Goal: Find specific page/section: Find specific page/section

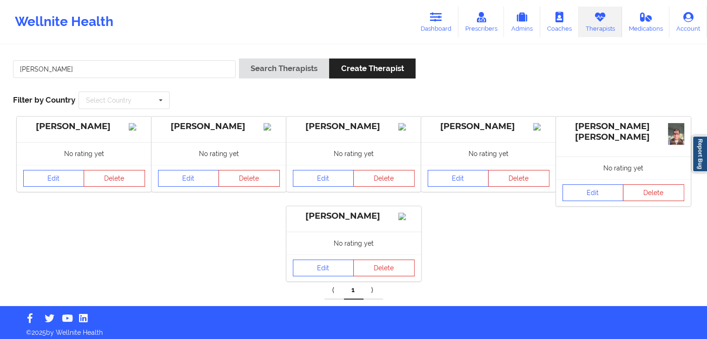
drag, startPoint x: 0, startPoint y: 0, endPoint x: 20, endPoint y: 71, distance: 73.3
click at [20, 71] on input "[PERSON_NAME]" at bounding box center [124, 69] width 223 height 18
click at [239, 59] on button "Search Therapists" at bounding box center [284, 69] width 90 height 20
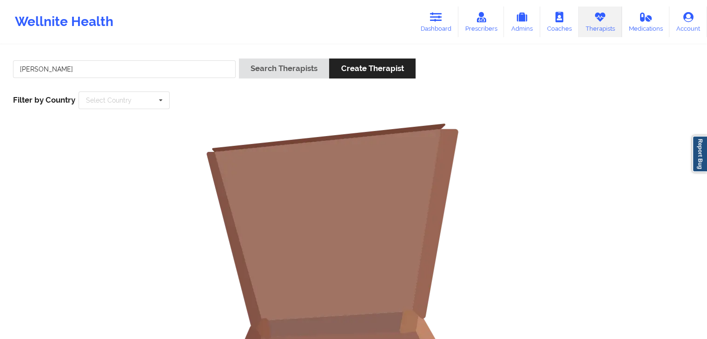
click at [239, 59] on button "Search Therapists" at bounding box center [284, 69] width 90 height 20
click at [46, 67] on input "[PERSON_NAME]" at bounding box center [124, 69] width 223 height 18
drag, startPoint x: 46, startPoint y: 67, endPoint x: 17, endPoint y: 70, distance: 28.9
click at [17, 70] on input "[PERSON_NAME]" at bounding box center [124, 69] width 223 height 18
click at [239, 59] on button "Search Therapists" at bounding box center [284, 69] width 90 height 20
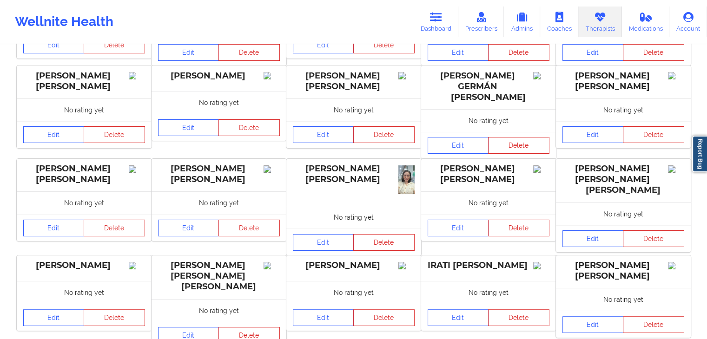
scroll to position [188, 0]
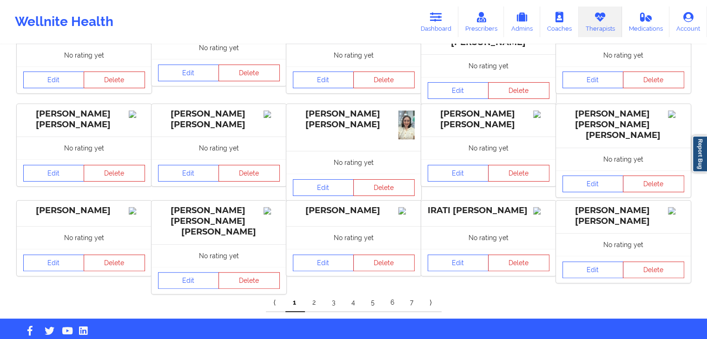
click at [314, 294] on link "2" at bounding box center [315, 303] width 20 height 19
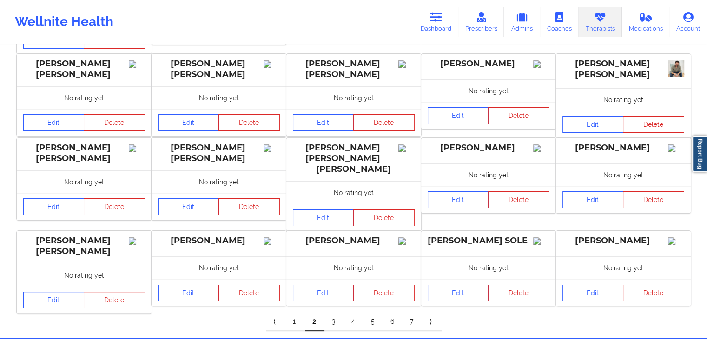
scroll to position [176, 0]
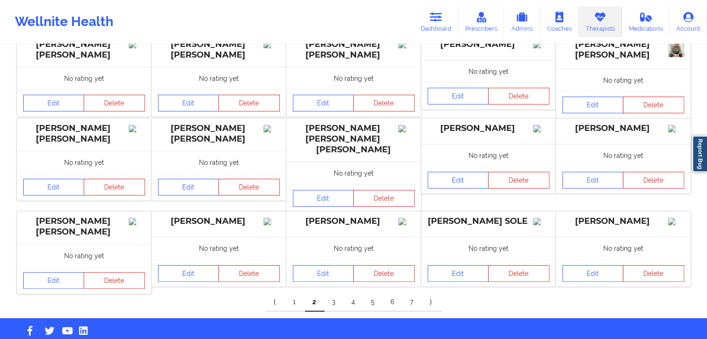
click at [333, 293] on link "3" at bounding box center [334, 302] width 20 height 19
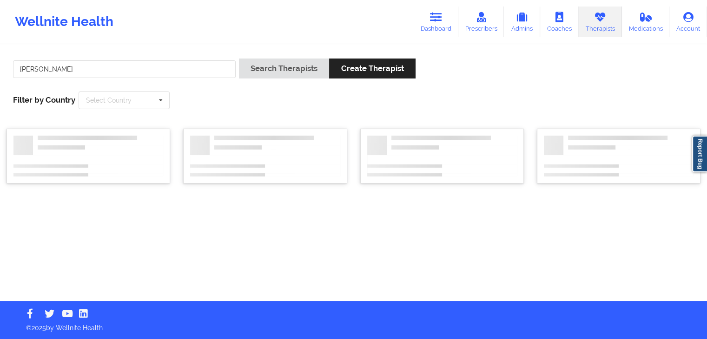
scroll to position [0, 0]
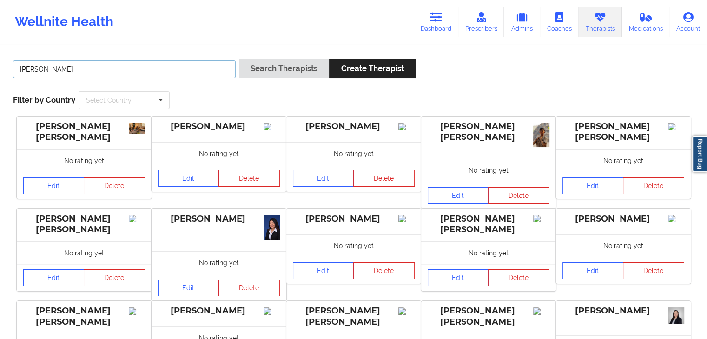
drag, startPoint x: 55, startPoint y: 65, endPoint x: 14, endPoint y: 59, distance: 41.3
click at [14, 59] on div "[PERSON_NAME]" at bounding box center [124, 72] width 229 height 26
paste input "[PERSON_NAME]"
click at [239, 59] on button "Search Therapists" at bounding box center [284, 69] width 90 height 20
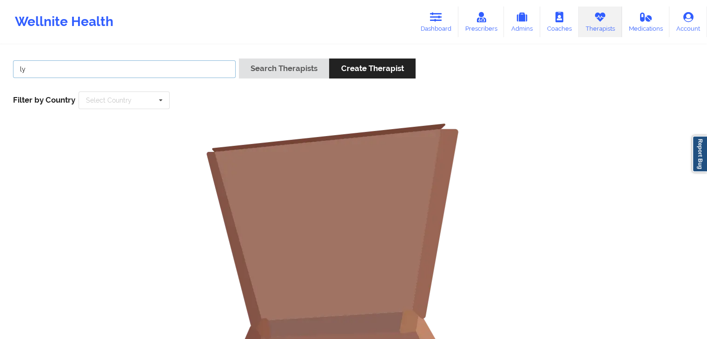
type input "l"
click at [239, 59] on button "Search Therapists" at bounding box center [284, 69] width 90 height 20
drag, startPoint x: 56, startPoint y: 69, endPoint x: 18, endPoint y: 71, distance: 38.1
click at [18, 71] on input "m [PERSON_NAME]" at bounding box center [124, 69] width 223 height 18
type input "[PERSON_NAME]"
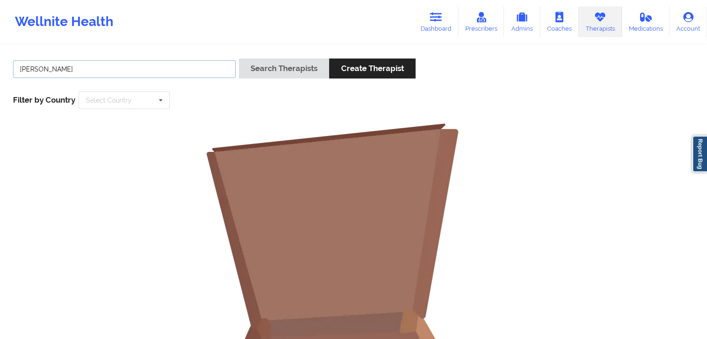
click at [239, 59] on button "Search Therapists" at bounding box center [284, 69] width 90 height 20
click at [488, 26] on link "Prescribers" at bounding box center [481, 22] width 46 height 31
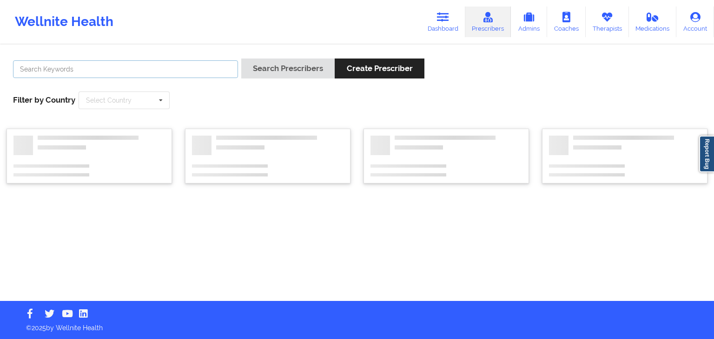
click at [68, 71] on input "text" at bounding box center [125, 69] width 225 height 18
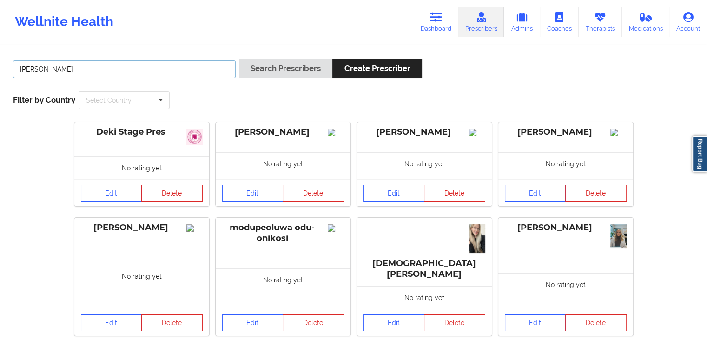
click at [239, 59] on button "Search Prescribers" at bounding box center [285, 69] width 93 height 20
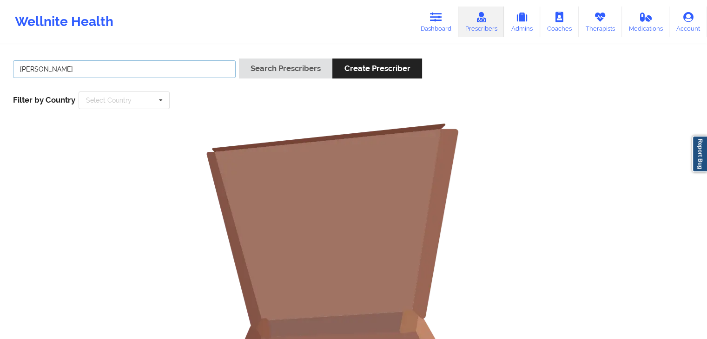
click at [239, 59] on button "Search Prescribers" at bounding box center [285, 69] width 93 height 20
type input "l"
type input "[PERSON_NAME]"
click at [239, 59] on button "Search Prescribers" at bounding box center [285, 69] width 93 height 20
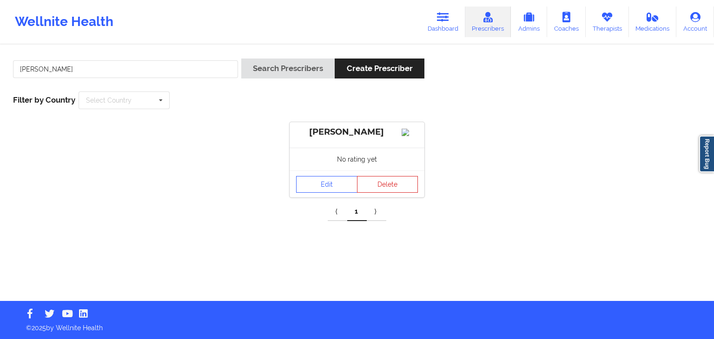
drag, startPoint x: 601, startPoint y: 26, endPoint x: 542, endPoint y: 40, distance: 61.1
click at [601, 26] on link "Therapists" at bounding box center [606, 22] width 43 height 31
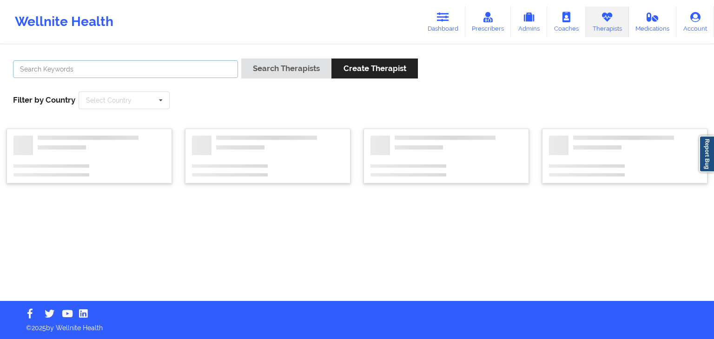
click at [55, 67] on input "text" at bounding box center [125, 69] width 225 height 18
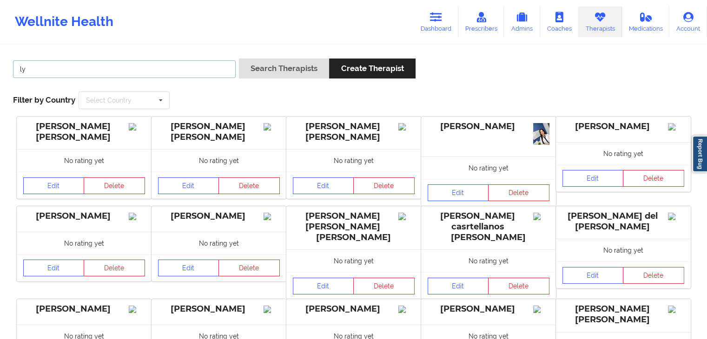
type input "l"
click at [239, 59] on button "Search Therapists" at bounding box center [284, 69] width 90 height 20
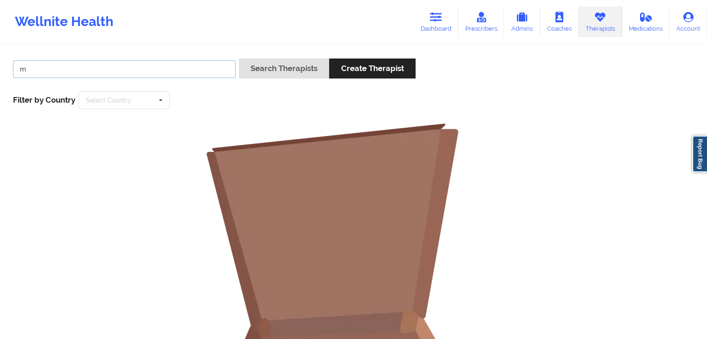
type input "m"
type input "[PERSON_NAME]"
click at [239, 59] on button "Search Therapists" at bounding box center [284, 69] width 90 height 20
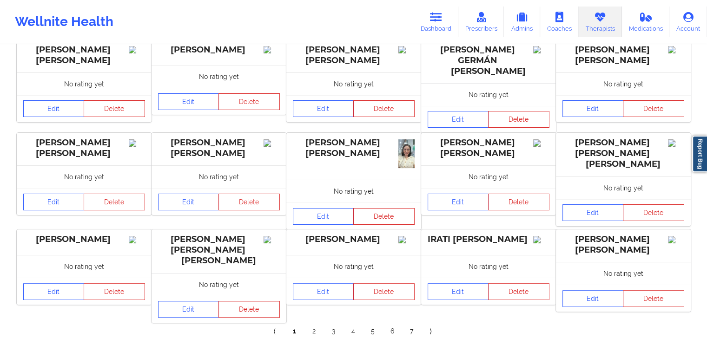
scroll to position [188, 0]
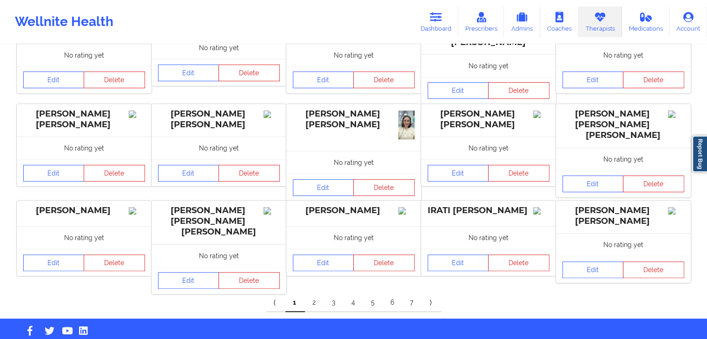
click at [317, 294] on link "2" at bounding box center [315, 303] width 20 height 19
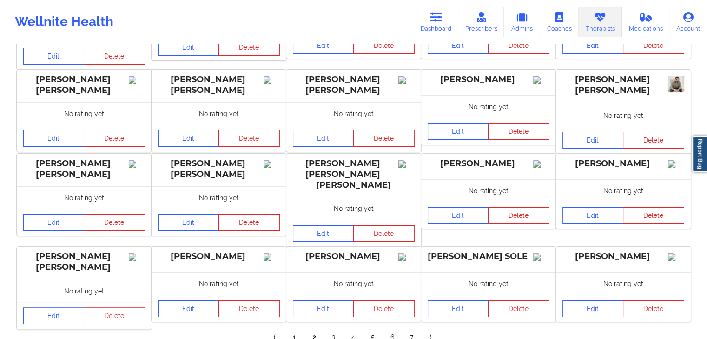
scroll to position [176, 0]
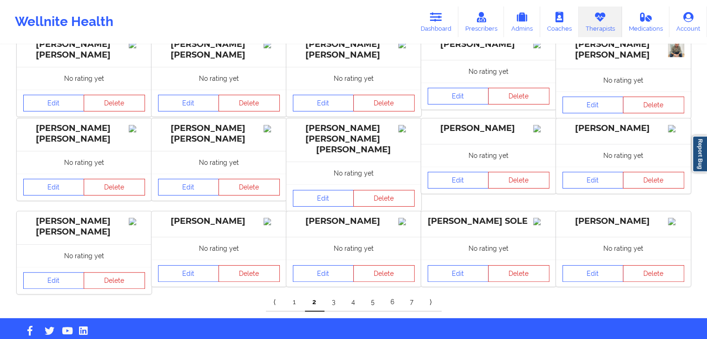
click at [336, 293] on link "3" at bounding box center [334, 302] width 20 height 19
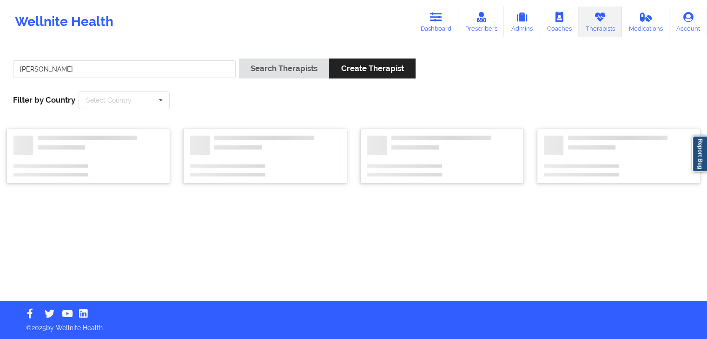
scroll to position [0, 0]
drag, startPoint x: 712, startPoint y: 97, endPoint x: 713, endPoint y: 142, distance: 45.1
click at [706, 142] on body "Wellnite Health Dashboard Prescribers Admins Coaches Therapists Medications Acc…" at bounding box center [357, 169] width 714 height 339
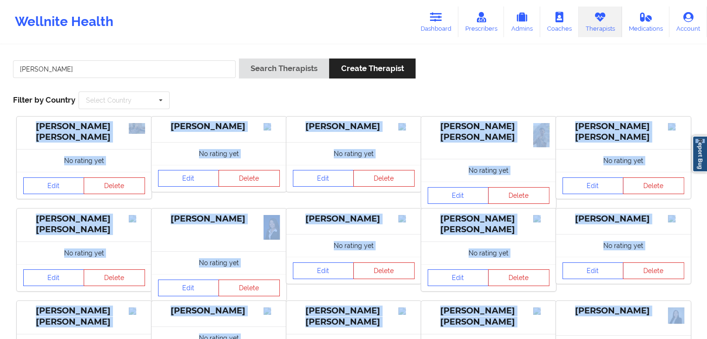
scroll to position [136, 0]
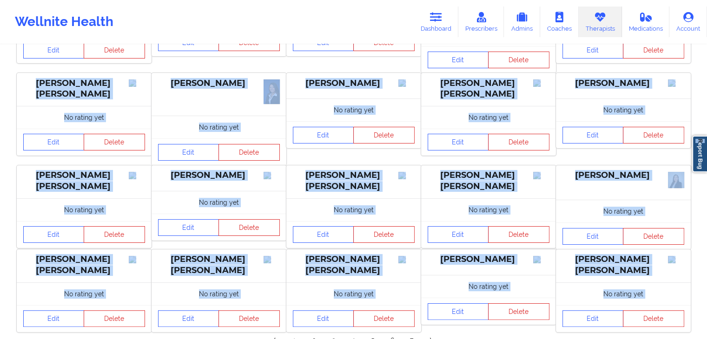
click at [657, 205] on div "No rating yet" at bounding box center [623, 211] width 135 height 23
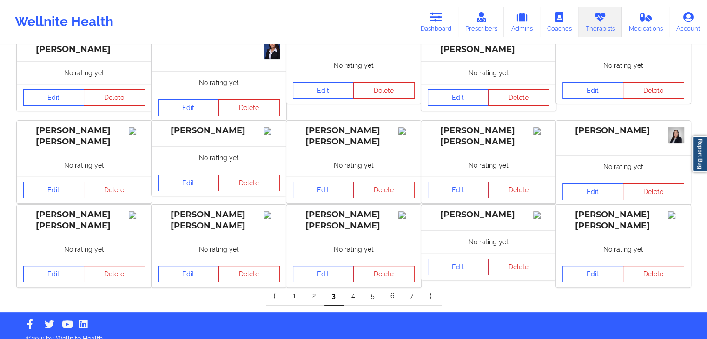
scroll to position [192, 0]
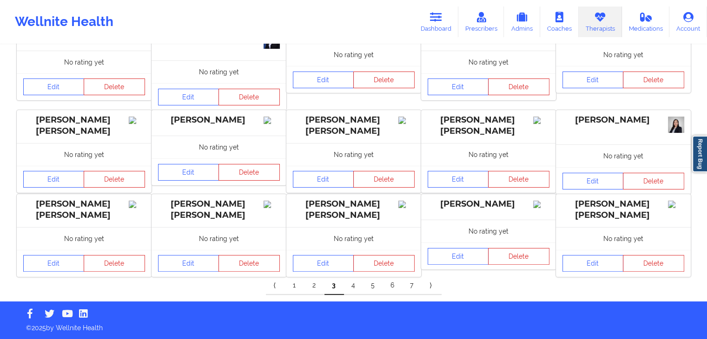
click at [358, 287] on link "4" at bounding box center [354, 285] width 20 height 19
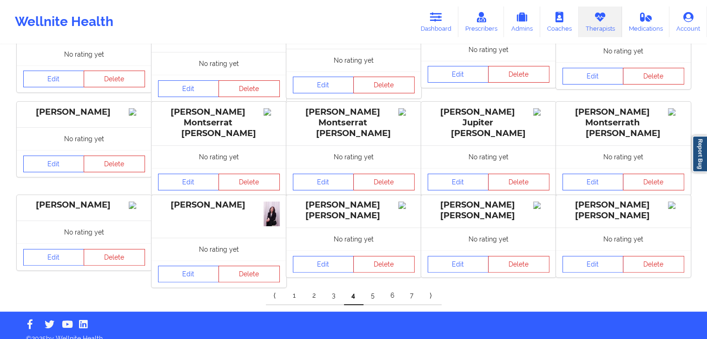
scroll to position [196, 0]
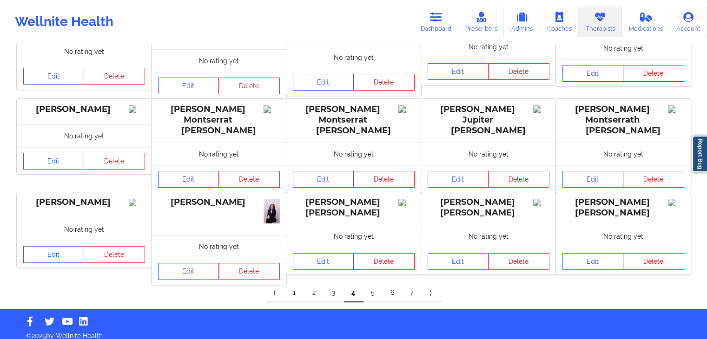
click at [374, 287] on link "5" at bounding box center [373, 293] width 20 height 19
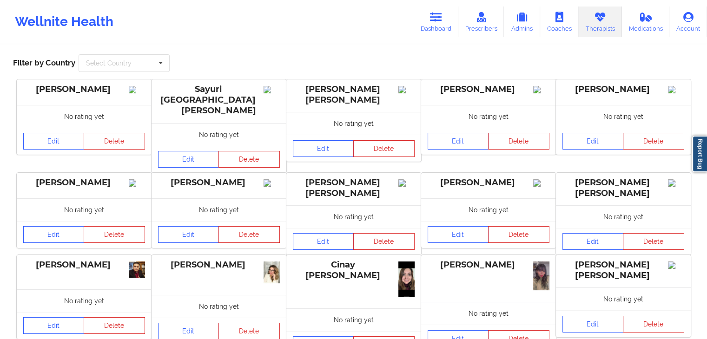
scroll to position [195, 0]
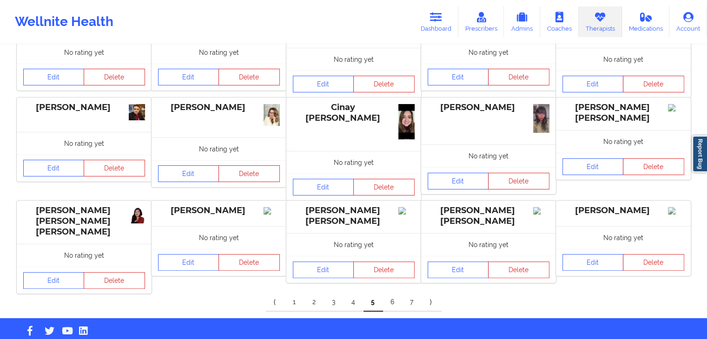
click at [390, 293] on link "6" at bounding box center [393, 302] width 20 height 19
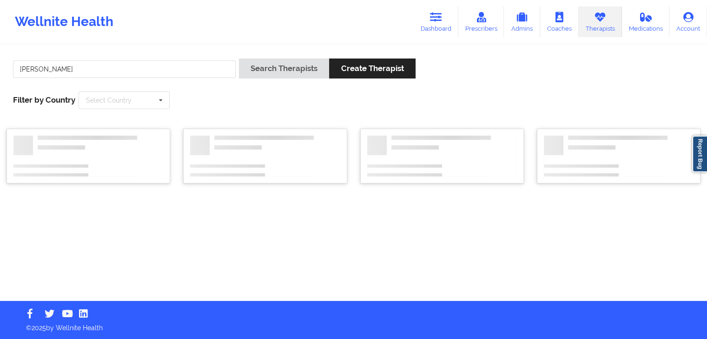
scroll to position [0, 0]
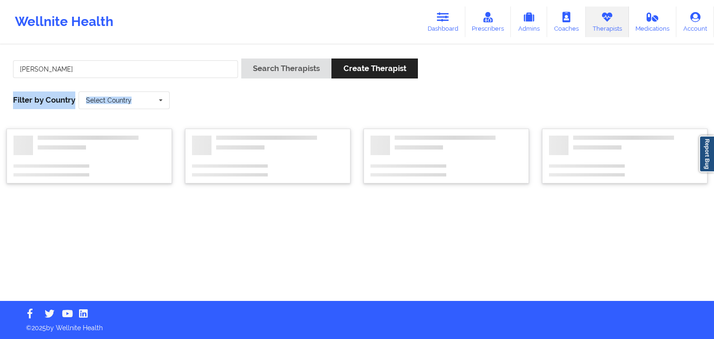
drag, startPoint x: 713, startPoint y: 70, endPoint x: 713, endPoint y: 125, distance: 55.3
click at [706, 125] on div "[PERSON_NAME] Search Therapists Create Therapist Filter by Country Select Count…" at bounding box center [357, 173] width 714 height 255
click at [448, 16] on icon at bounding box center [443, 17] width 12 height 10
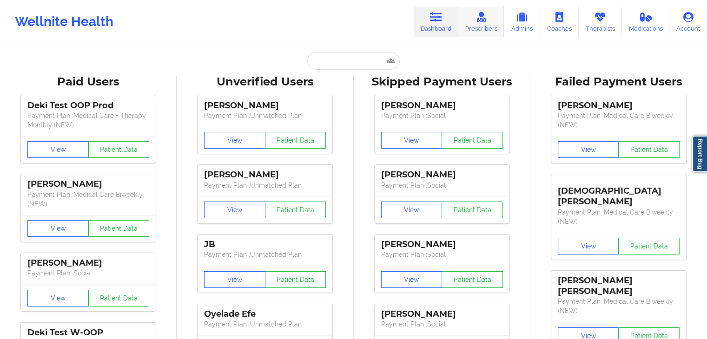
click at [478, 17] on icon at bounding box center [481, 17] width 12 height 10
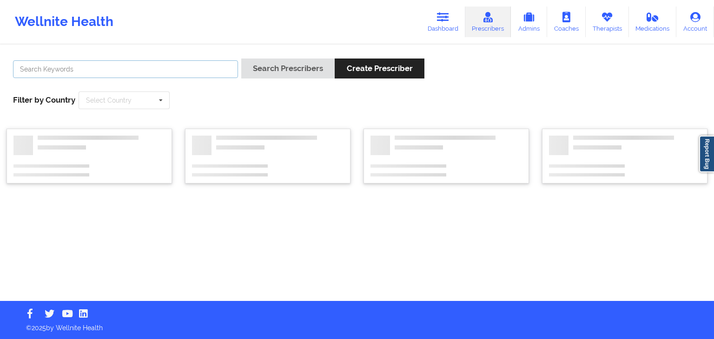
click at [154, 66] on input "text" at bounding box center [125, 69] width 225 height 18
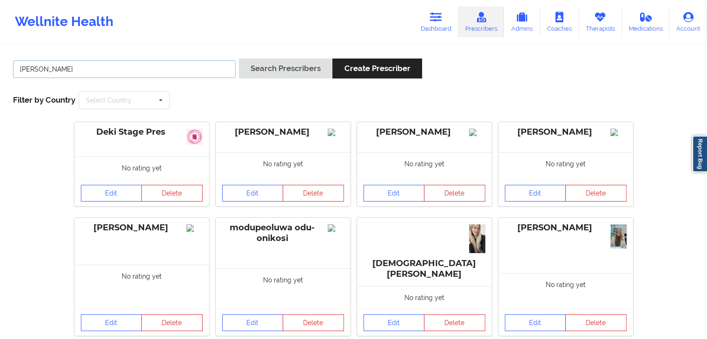
click at [239, 59] on button "Search Prescribers" at bounding box center [285, 69] width 93 height 20
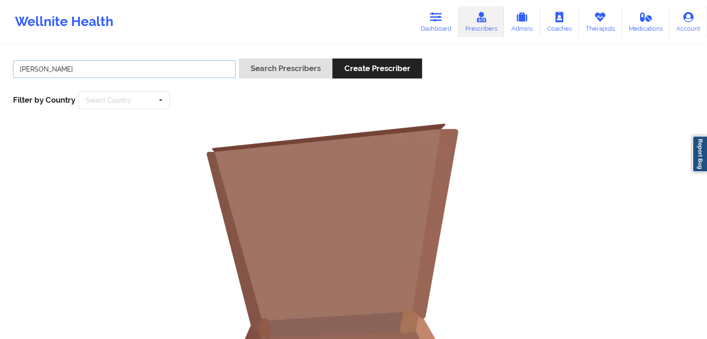
type input "[PERSON_NAME]"
click at [239, 59] on button "Search Prescribers" at bounding box center [285, 69] width 93 height 20
drag, startPoint x: 69, startPoint y: 69, endPoint x: 9, endPoint y: 70, distance: 59.5
click at [10, 70] on div "[PERSON_NAME]" at bounding box center [124, 72] width 229 height 26
click at [445, 26] on link "Dashboard" at bounding box center [435, 22] width 45 height 31
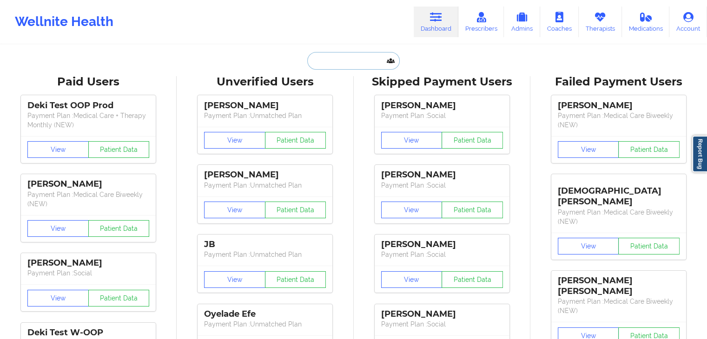
click at [335, 66] on input "text" at bounding box center [353, 61] width 92 height 18
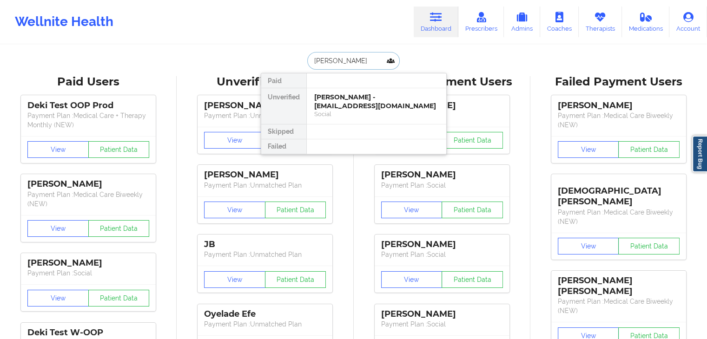
type input "[PERSON_NAME]"
click at [367, 110] on div "Social" at bounding box center [376, 114] width 124 height 8
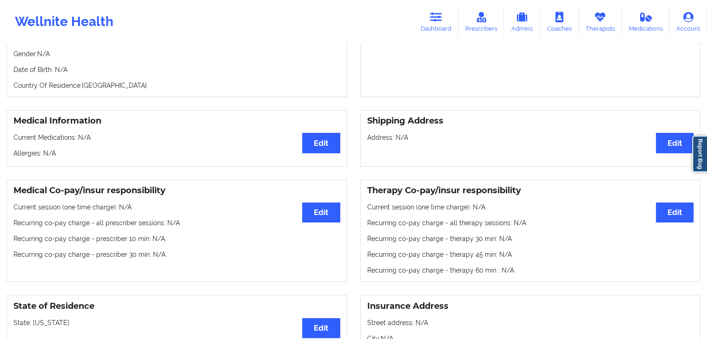
scroll to position [144, 0]
